Goal: Find specific fact: Find specific fact

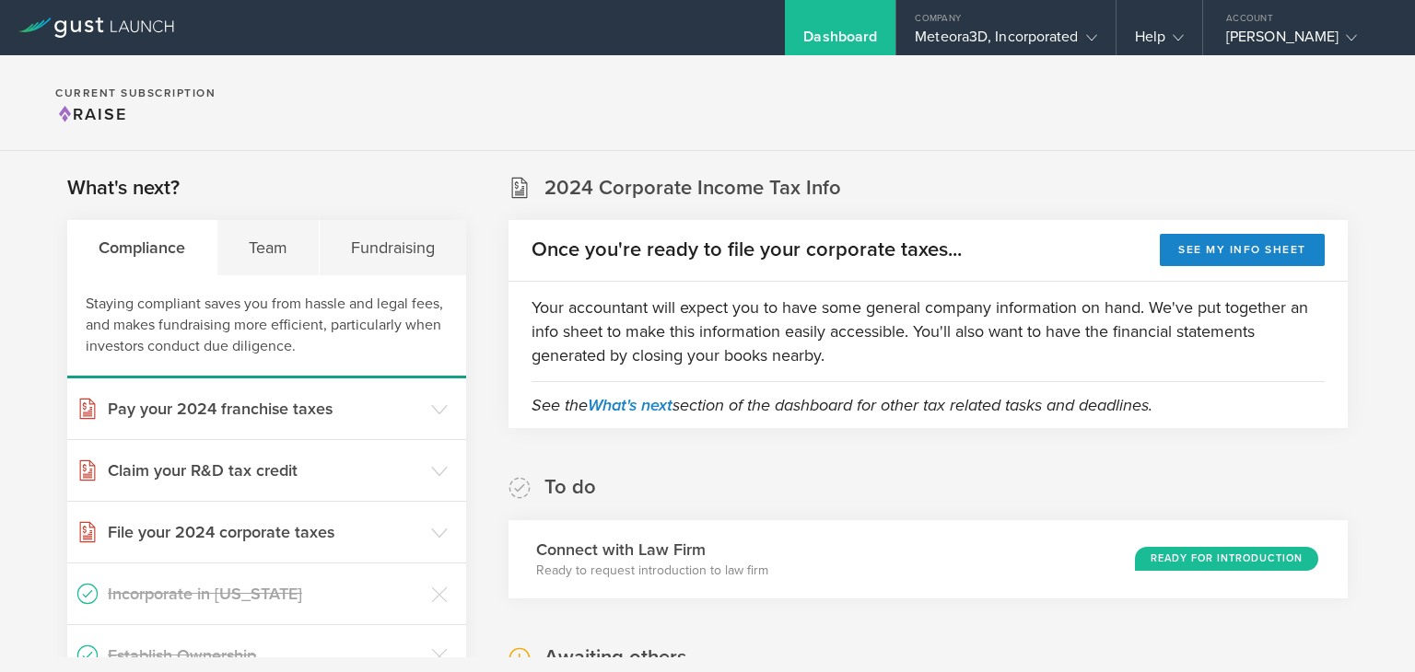
click at [1041, 38] on div "Meteora3D, Incorporated" at bounding box center [1005, 42] width 181 height 28
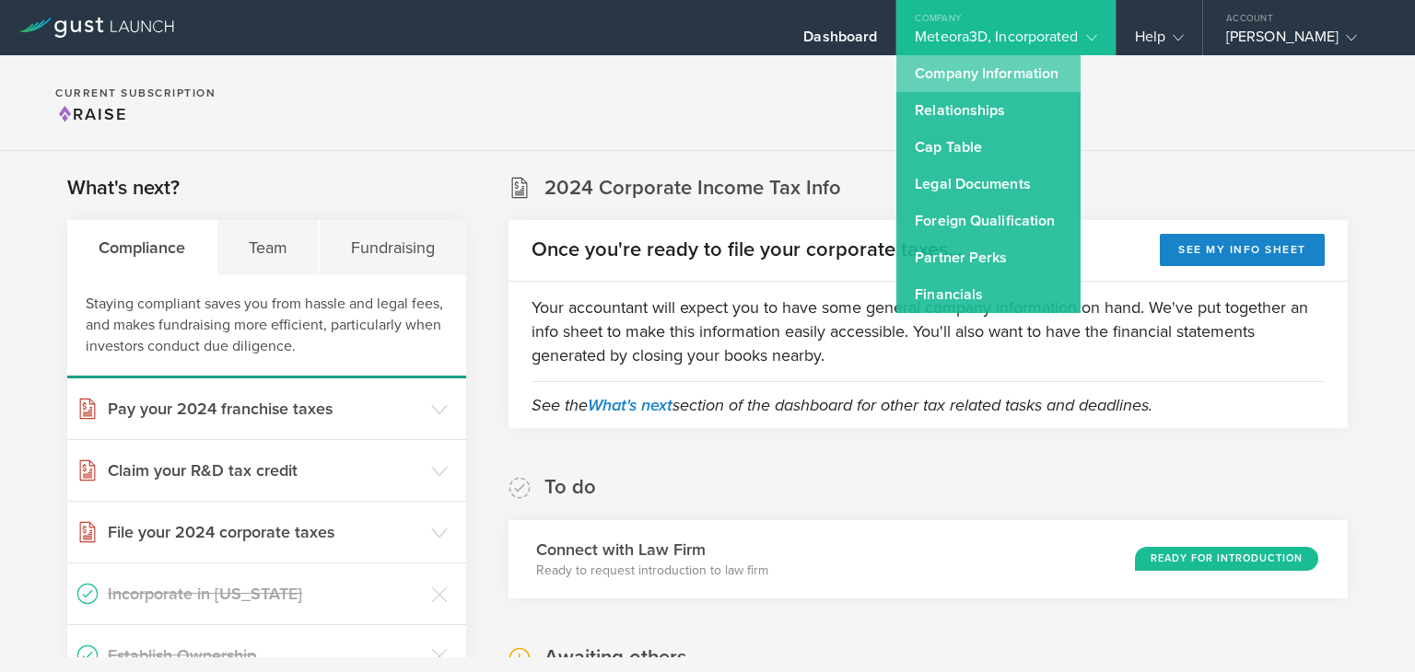
click at [993, 83] on link "Company Information" at bounding box center [988, 73] width 184 height 37
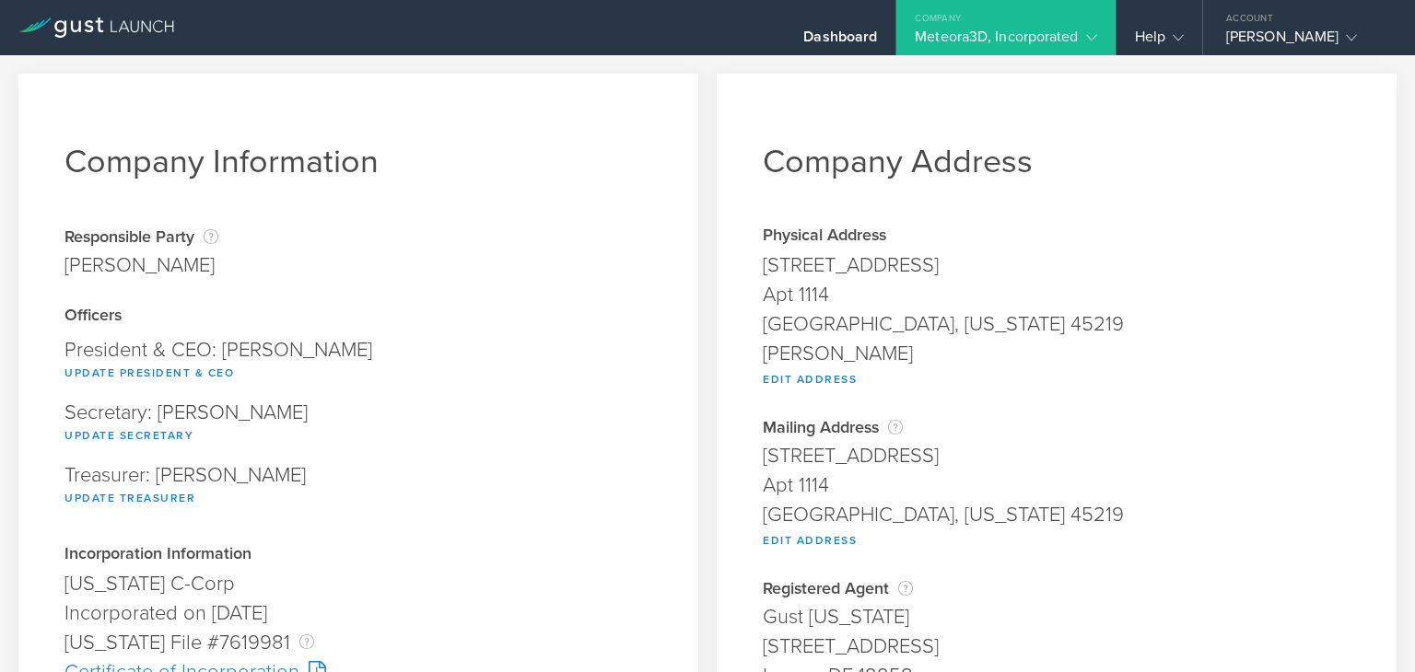
scroll to position [613, 0]
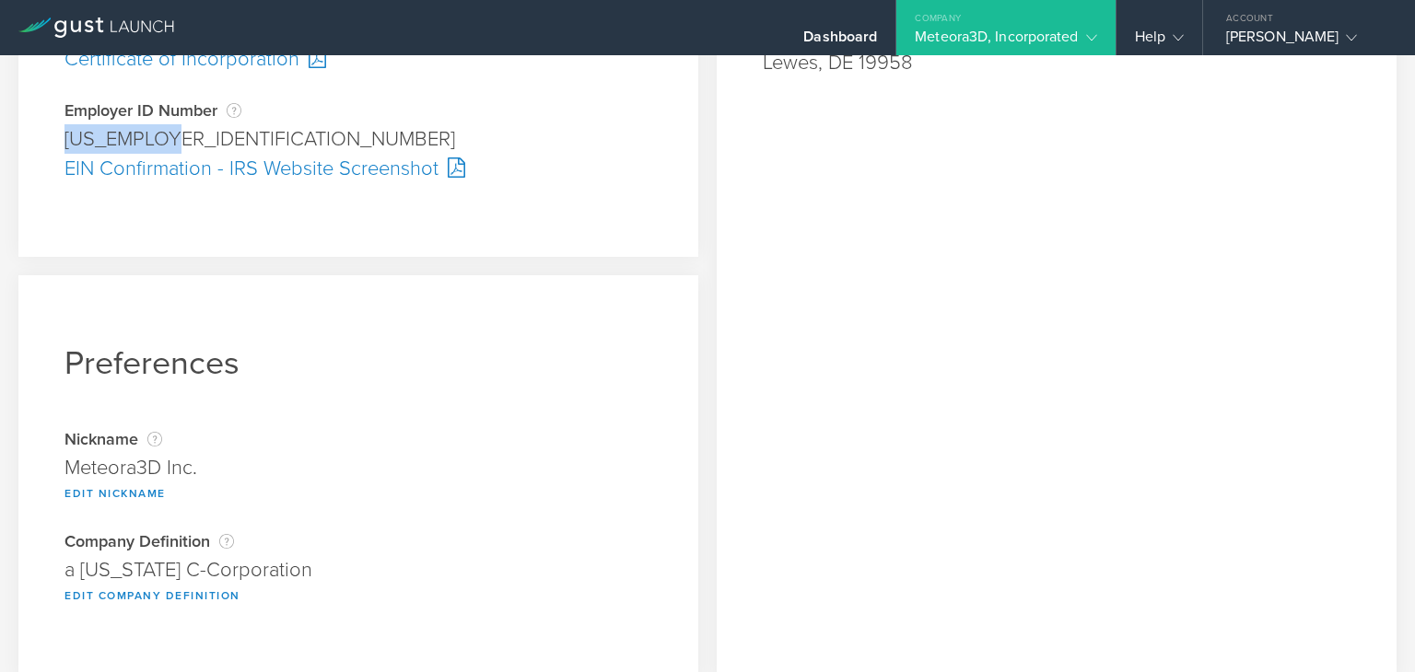
drag, startPoint x: 66, startPoint y: 137, endPoint x: 169, endPoint y: 139, distance: 103.2
click at [169, 139] on div "[US_EMPLOYER_IDENTIFICATION_NUMBER]" at bounding box center [358, 138] width 588 height 29
copy div "[US_EMPLOYER_IDENTIFICATION_NUMBER]"
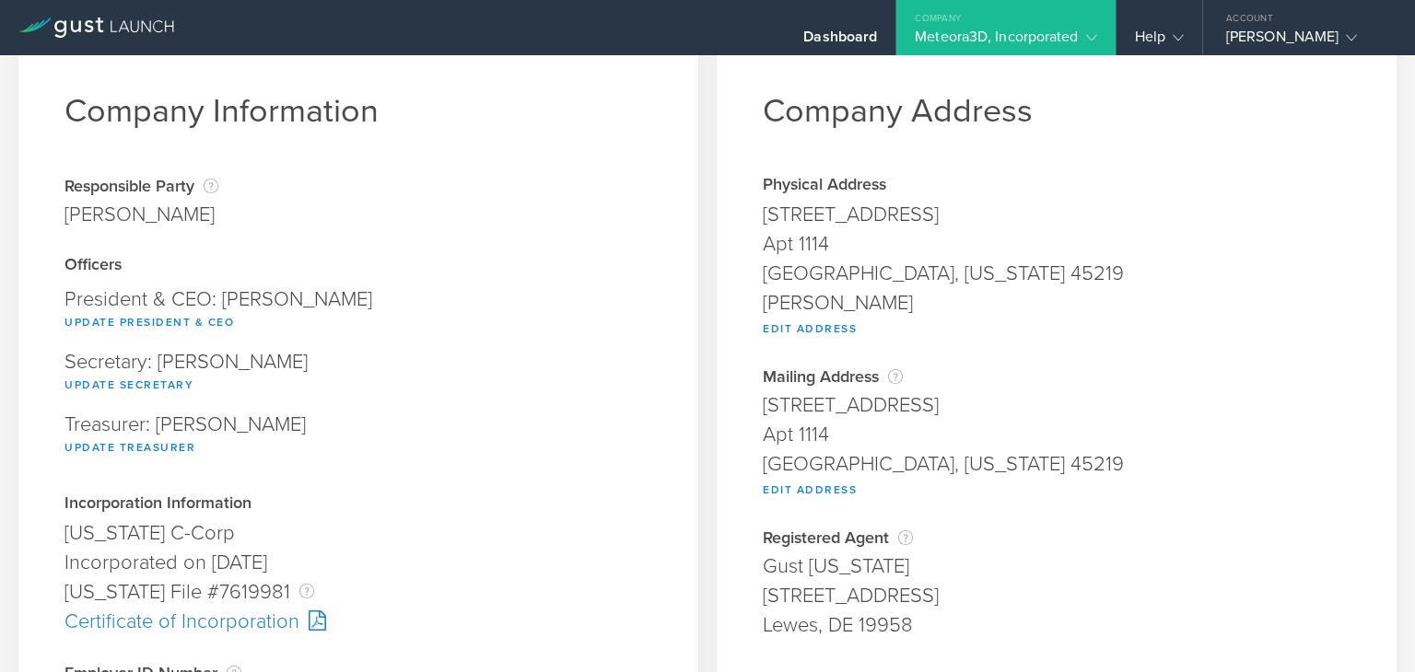
scroll to position [0, 0]
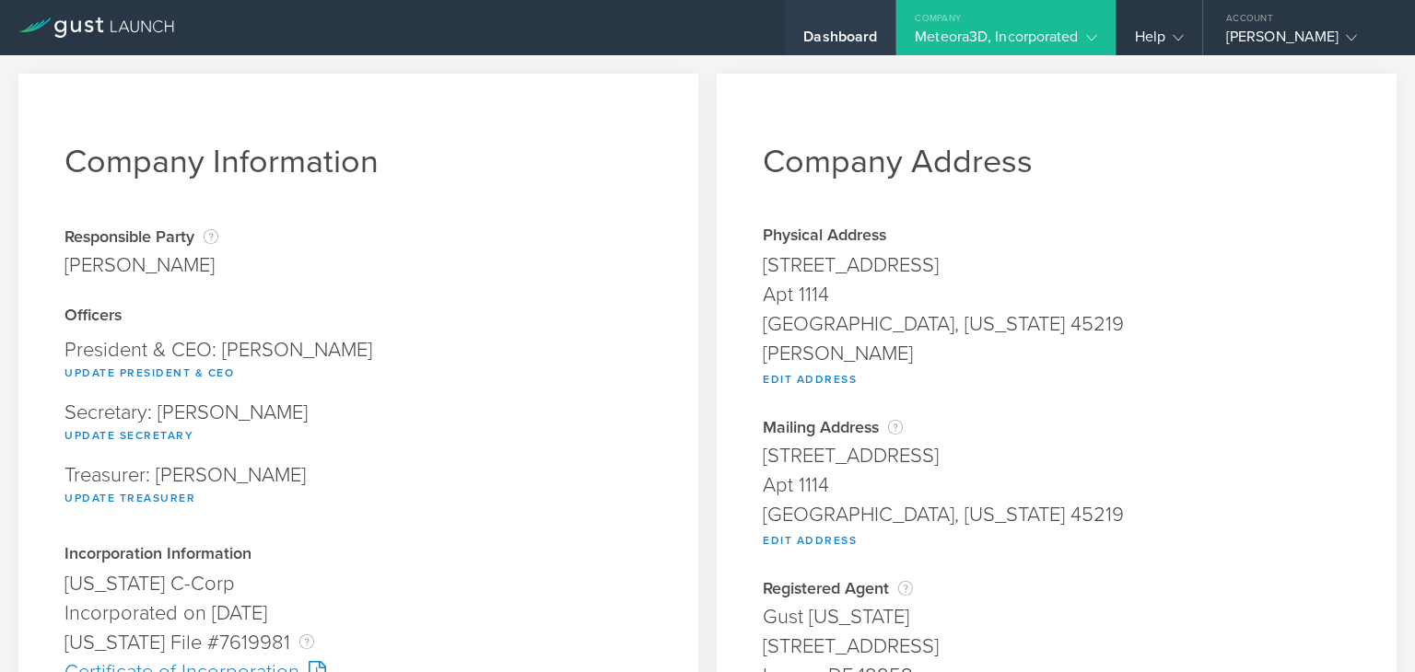
click at [876, 40] on div "Dashboard" at bounding box center [840, 42] width 74 height 28
